Goal: Check status

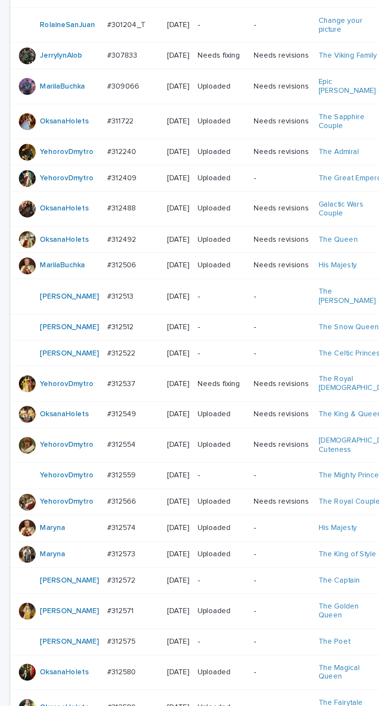
scroll to position [264, 0]
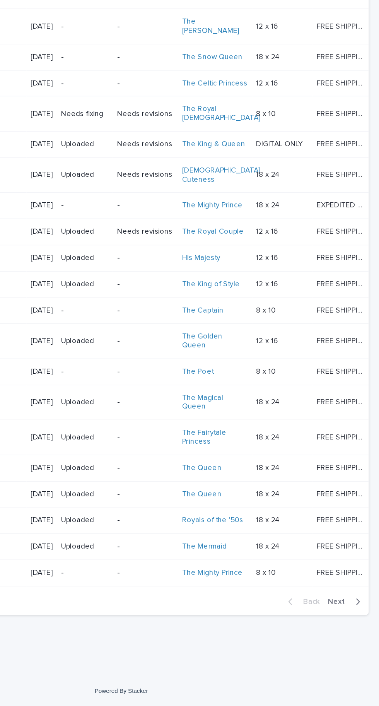
click at [357, 632] on span "Next" at bounding box center [349, 628] width 17 height 5
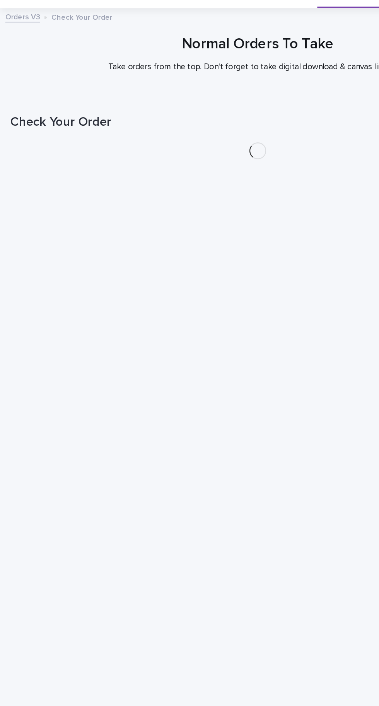
scroll to position [24, 0]
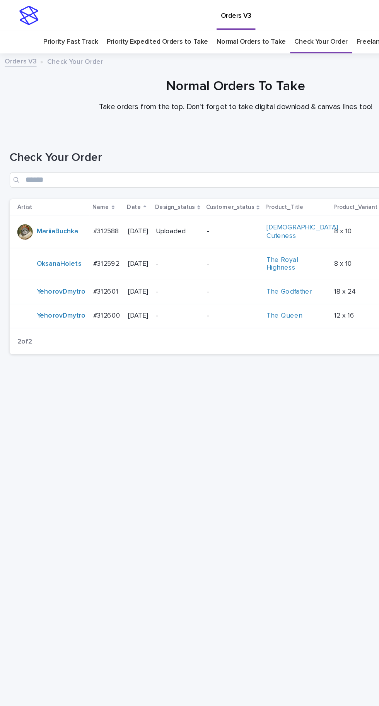
click at [87, 206] on div "#312592 #312592" at bounding box center [86, 212] width 22 height 13
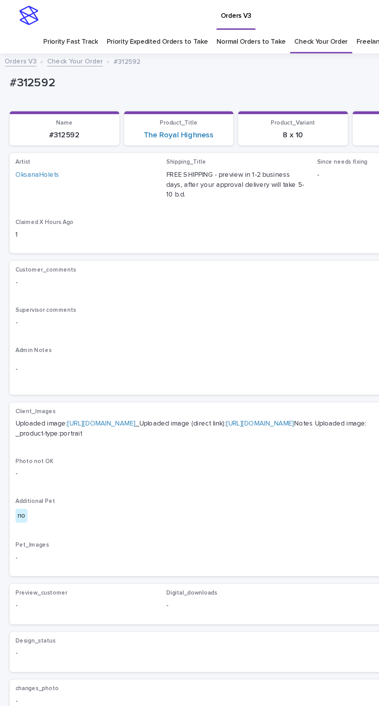
click at [109, 338] on link "[URL][DOMAIN_NAME]" at bounding box center [81, 340] width 55 height 5
